Goal: Obtain resource: Obtain resource

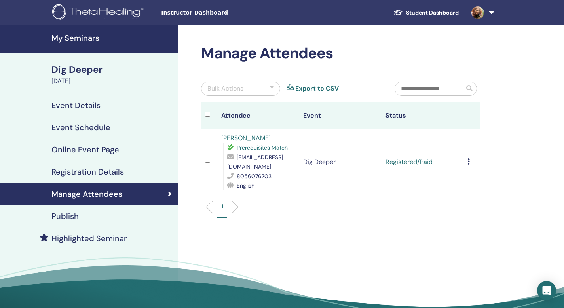
click at [202, 14] on span "Instructor Dashboard" at bounding box center [220, 13] width 119 height 8
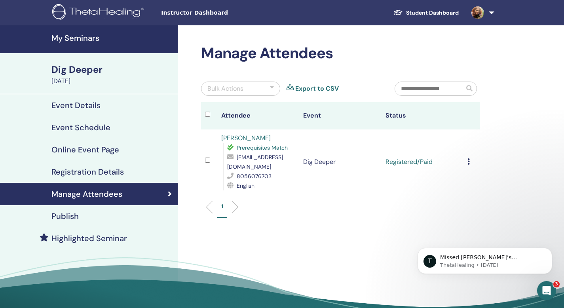
click at [148, 18] on div "Instructor Dashboard Student Dashboard PD Priya Dilipkumar My ThetaLearning My …" at bounding box center [282, 12] width 517 height 25
click at [184, 17] on div "Instructor Dashboard Student Dashboard PD Priya Dilipkumar My ThetaLearning My …" at bounding box center [282, 12] width 517 height 25
click at [492, 13] on link at bounding box center [481, 12] width 32 height 25
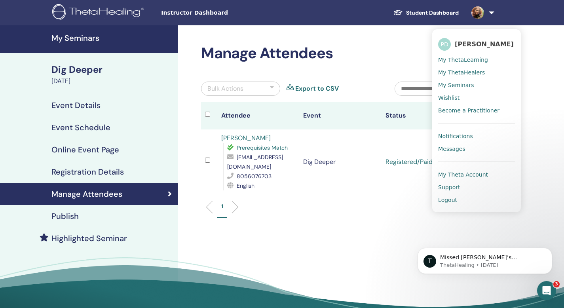
click at [450, 87] on span "My Seminars" at bounding box center [456, 85] width 36 height 7
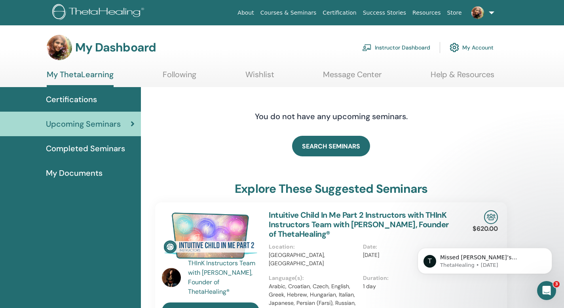
click at [458, 73] on link "Help & Resources" at bounding box center [463, 77] width 64 height 15
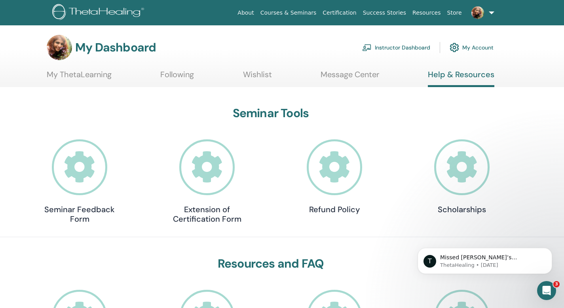
click at [391, 47] on link "Instructor Dashboard" at bounding box center [396, 47] width 68 height 17
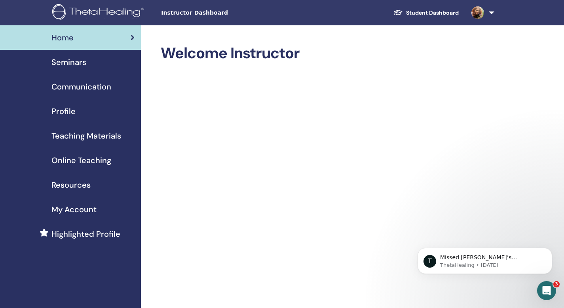
click at [80, 184] on span "Resources" at bounding box center [70, 185] width 39 height 12
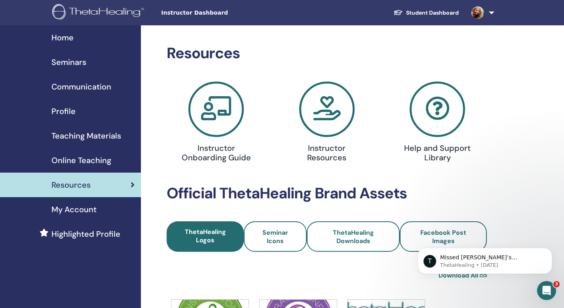
click at [73, 65] on span "Seminars" at bounding box center [68, 62] width 35 height 12
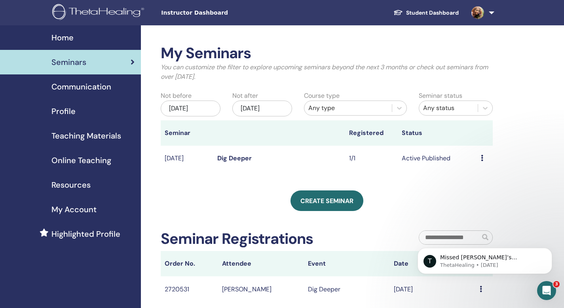
click at [67, 114] on span "Profile" at bounding box center [63, 111] width 24 height 12
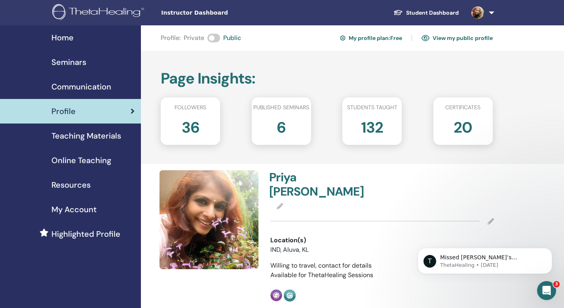
click at [78, 85] on span "Communication" at bounding box center [81, 87] width 60 height 12
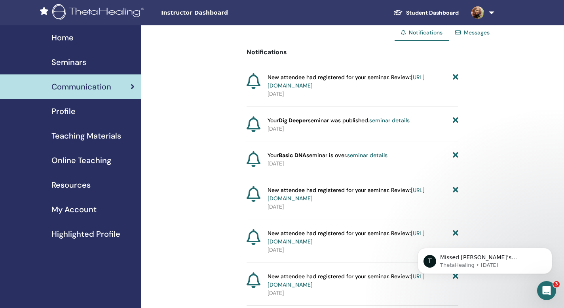
click at [75, 134] on span "Teaching Materials" at bounding box center [86, 136] width 70 height 12
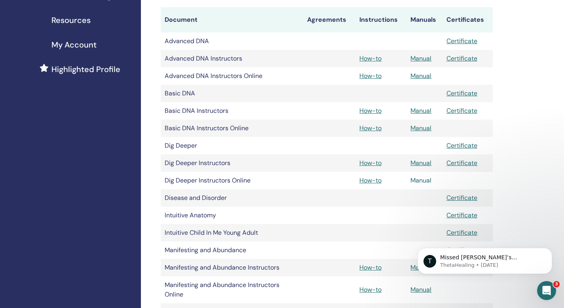
click at [419, 182] on link "Manual" at bounding box center [420, 180] width 21 height 8
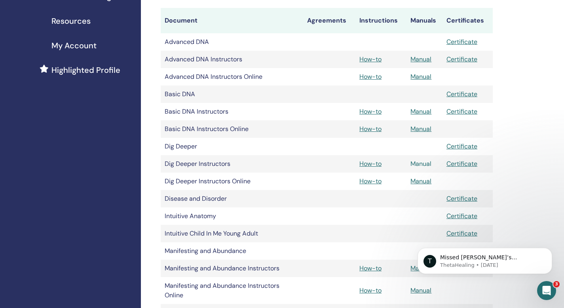
click at [422, 164] on link "Manual" at bounding box center [420, 164] width 21 height 8
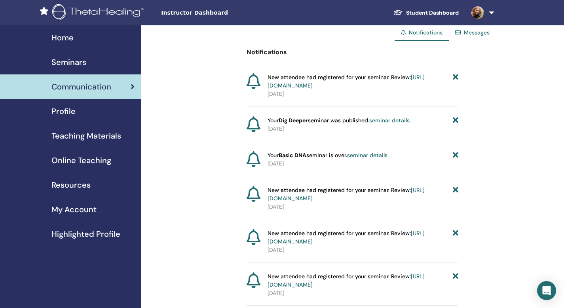
click at [106, 137] on span "Teaching Materials" at bounding box center [86, 136] width 70 height 12
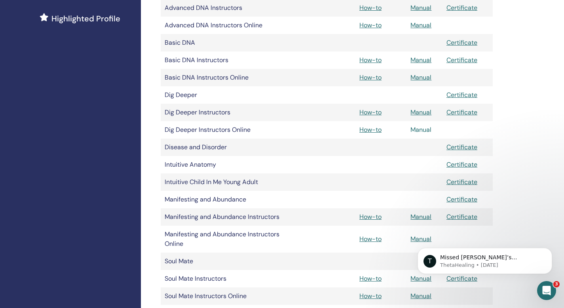
click at [418, 130] on link "Manual" at bounding box center [420, 129] width 21 height 8
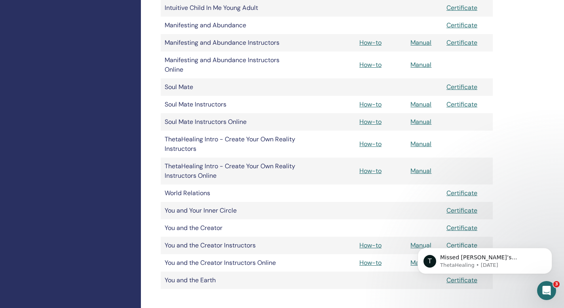
scroll to position [391, 0]
